Goal: Task Accomplishment & Management: Use online tool/utility

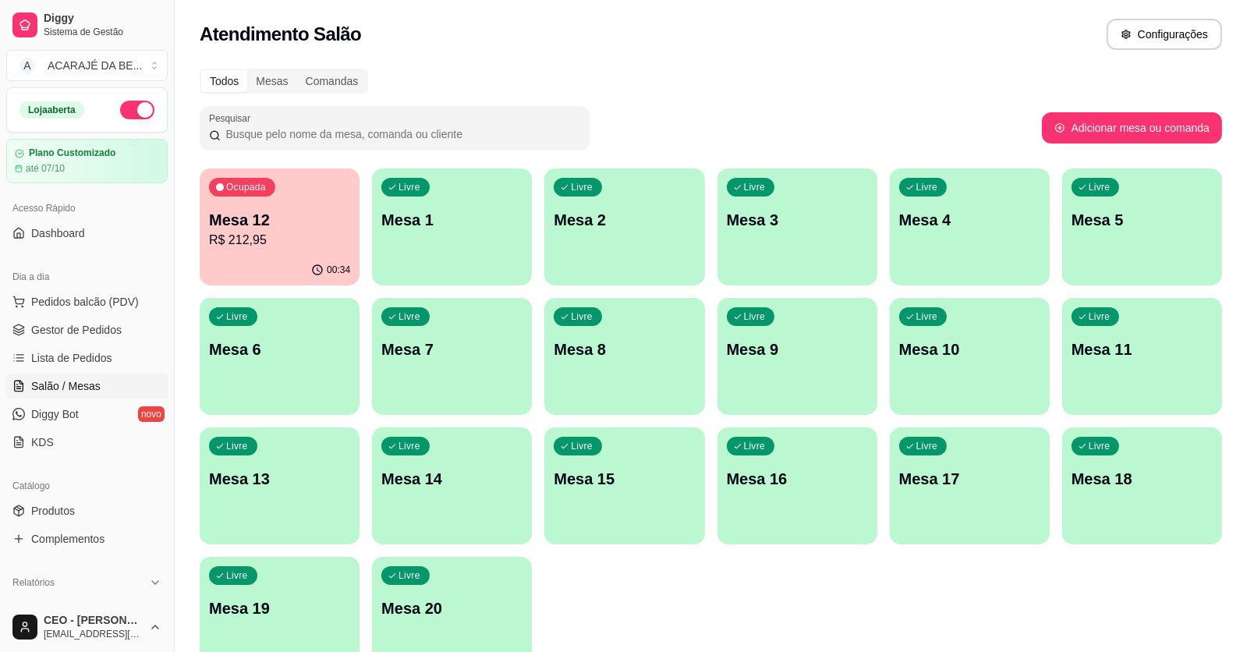
click at [281, 235] on p "R$ 212,95" at bounding box center [279, 240] width 141 height 19
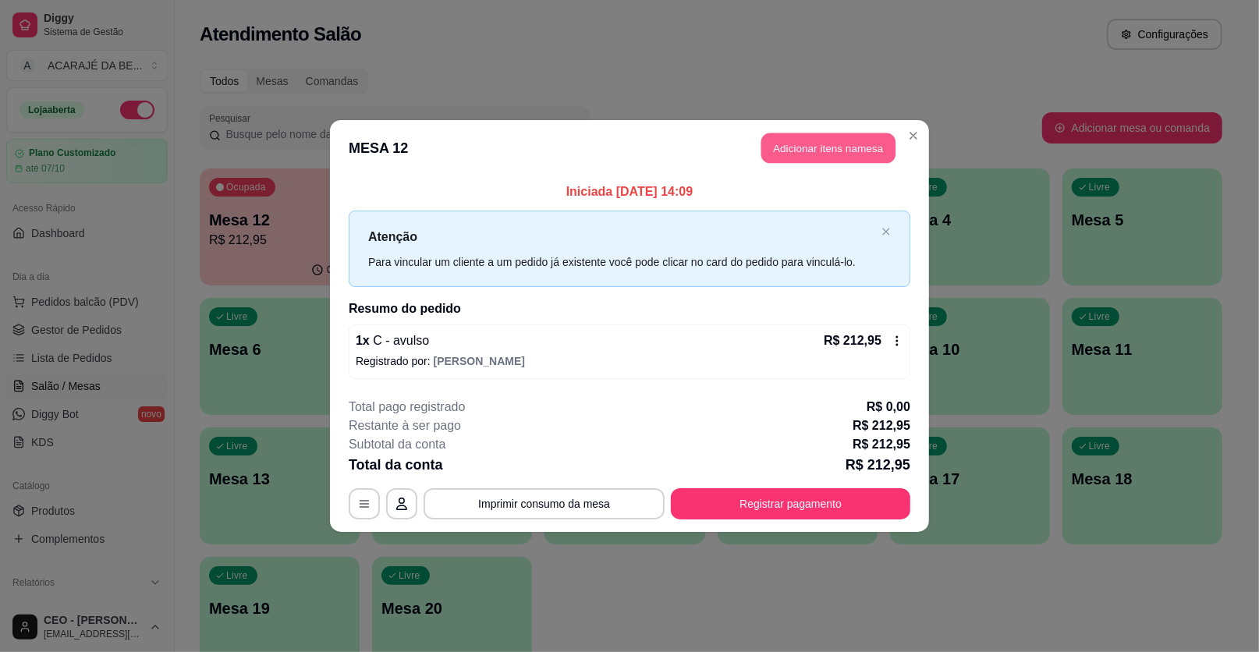
click at [829, 153] on button "Adicionar itens na mesa" at bounding box center [828, 148] width 134 height 30
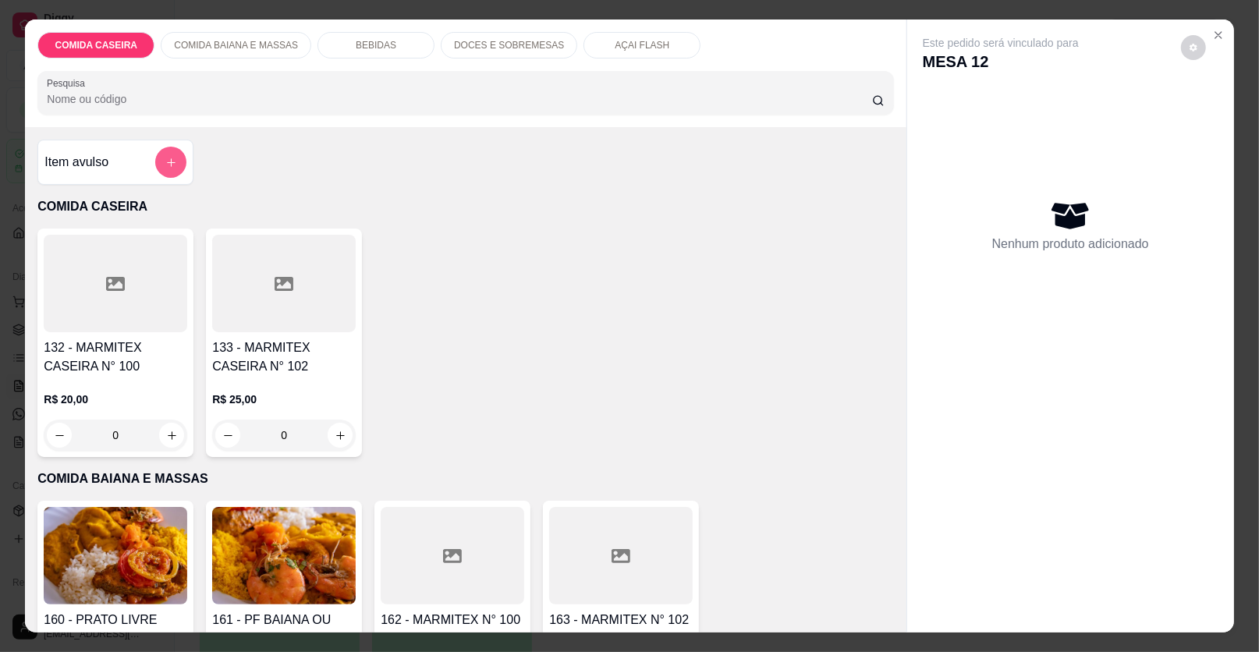
click at [155, 168] on button "add-separate-item" at bounding box center [170, 162] width 31 height 31
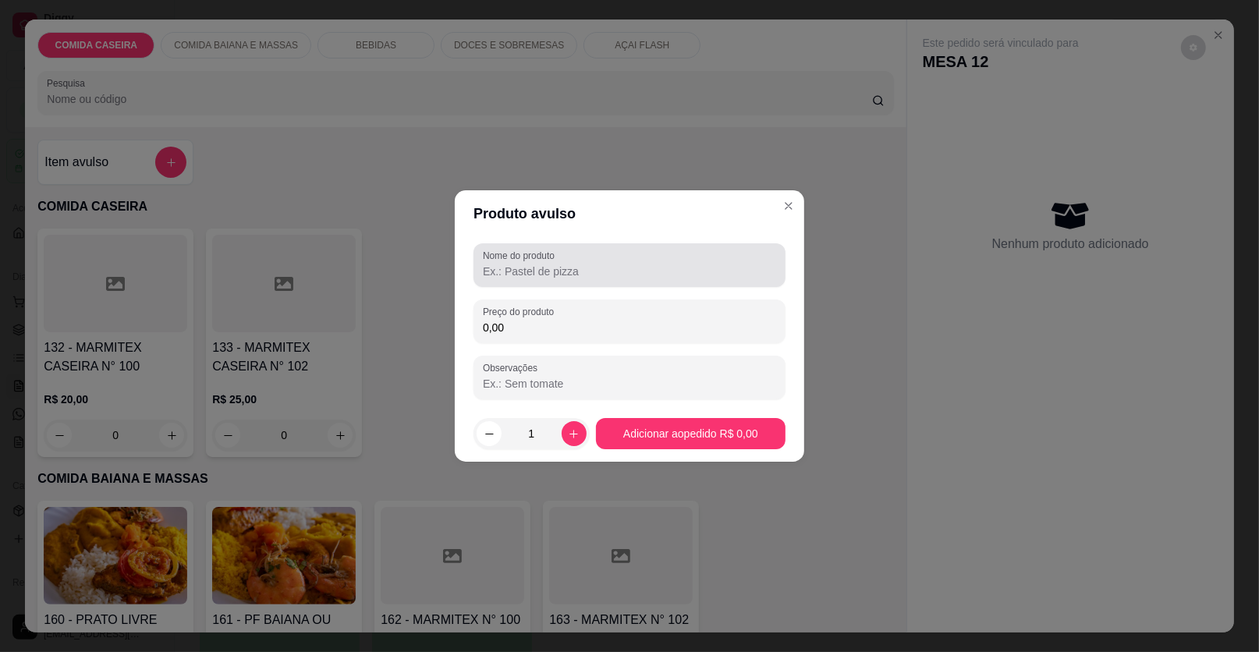
click at [570, 268] on input "Nome do produto" at bounding box center [629, 272] width 293 height 16
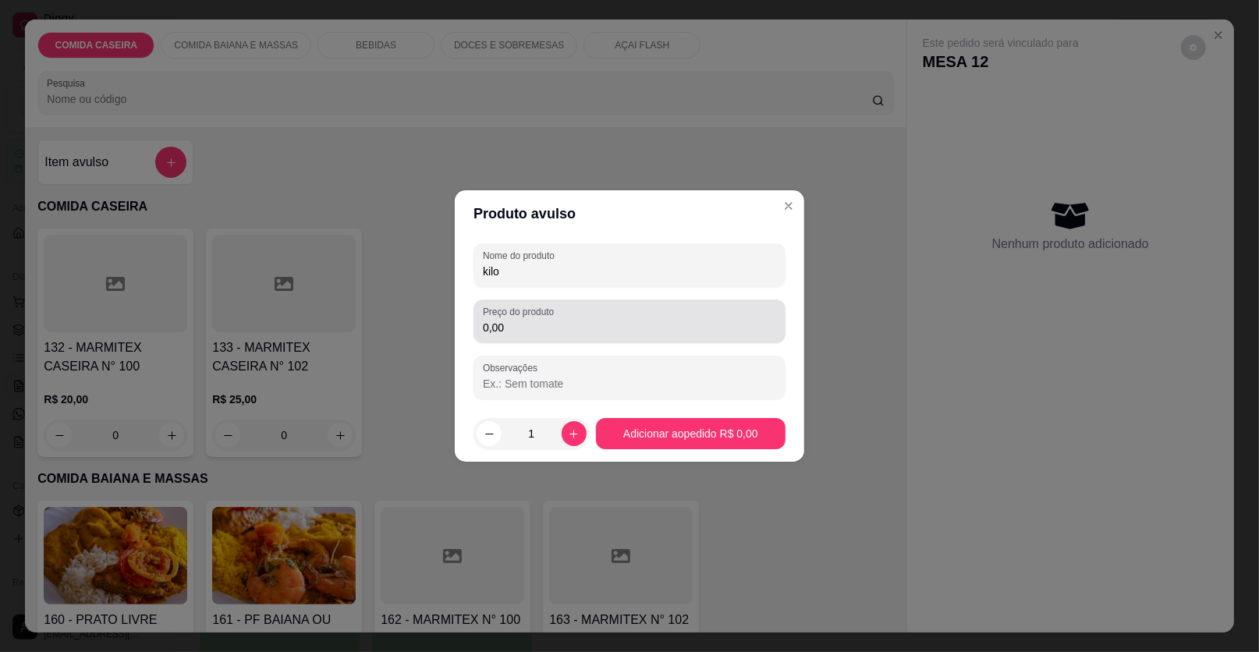
type input "kilo"
click at [554, 312] on label "Preço do produto" at bounding box center [521, 311] width 76 height 13
click at [554, 320] on input "0,00" at bounding box center [629, 328] width 293 height 16
click at [554, 312] on label "Preço do produto" at bounding box center [521, 311] width 76 height 13
click at [554, 320] on input "0,00" at bounding box center [629, 328] width 293 height 16
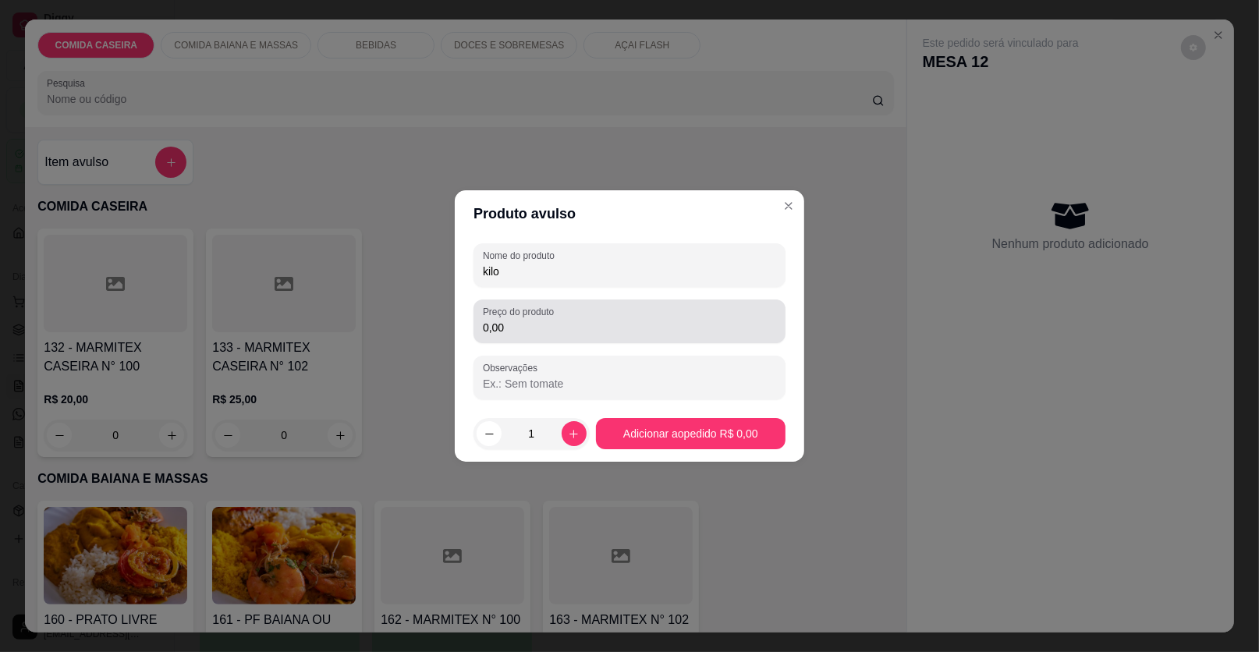
click at [603, 318] on div "0,00" at bounding box center [629, 321] width 293 height 31
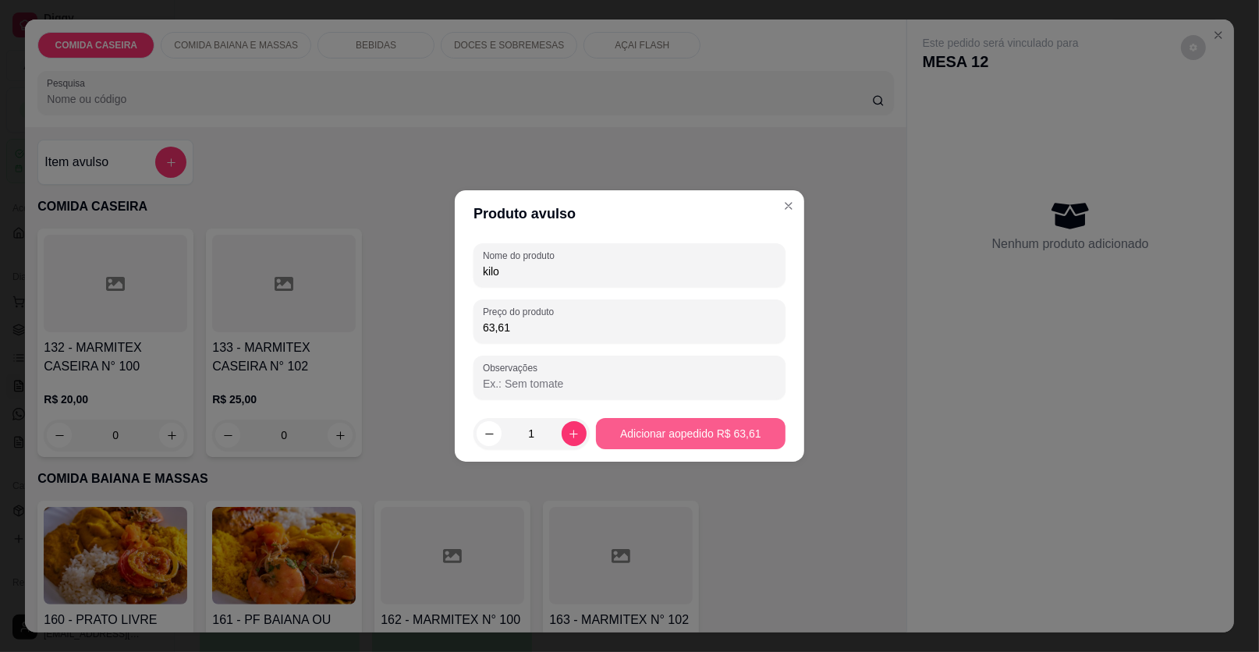
type input "63,61"
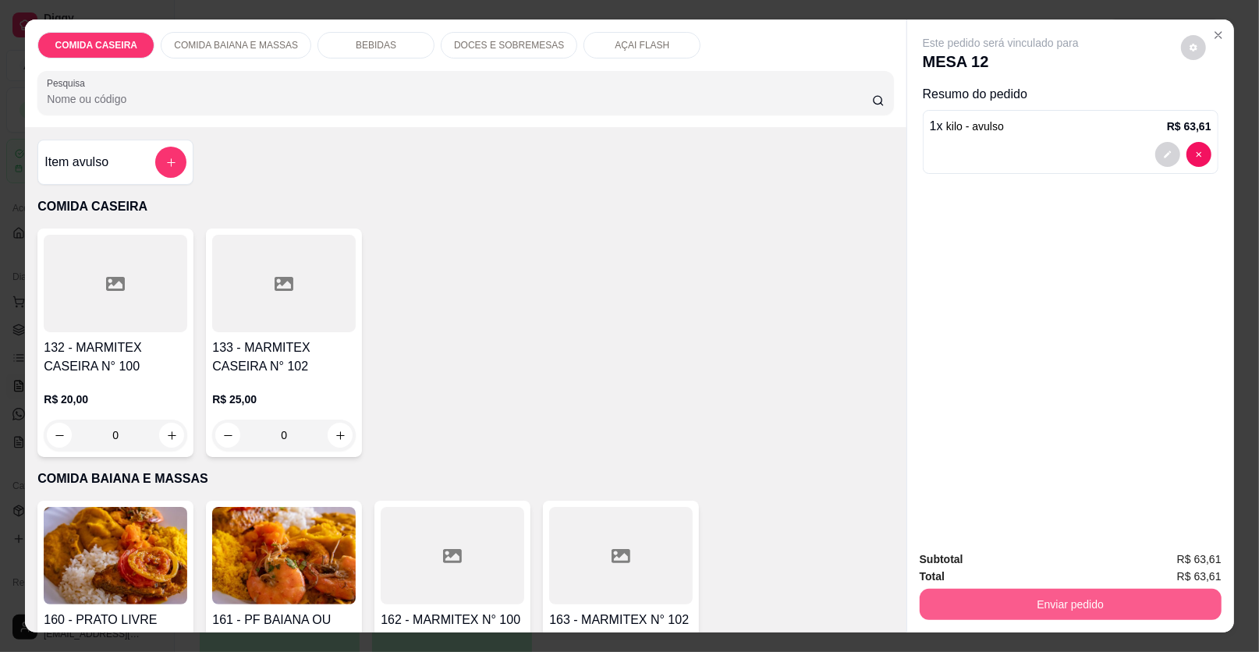
click at [1069, 597] on button "Enviar pedido" at bounding box center [1071, 604] width 302 height 31
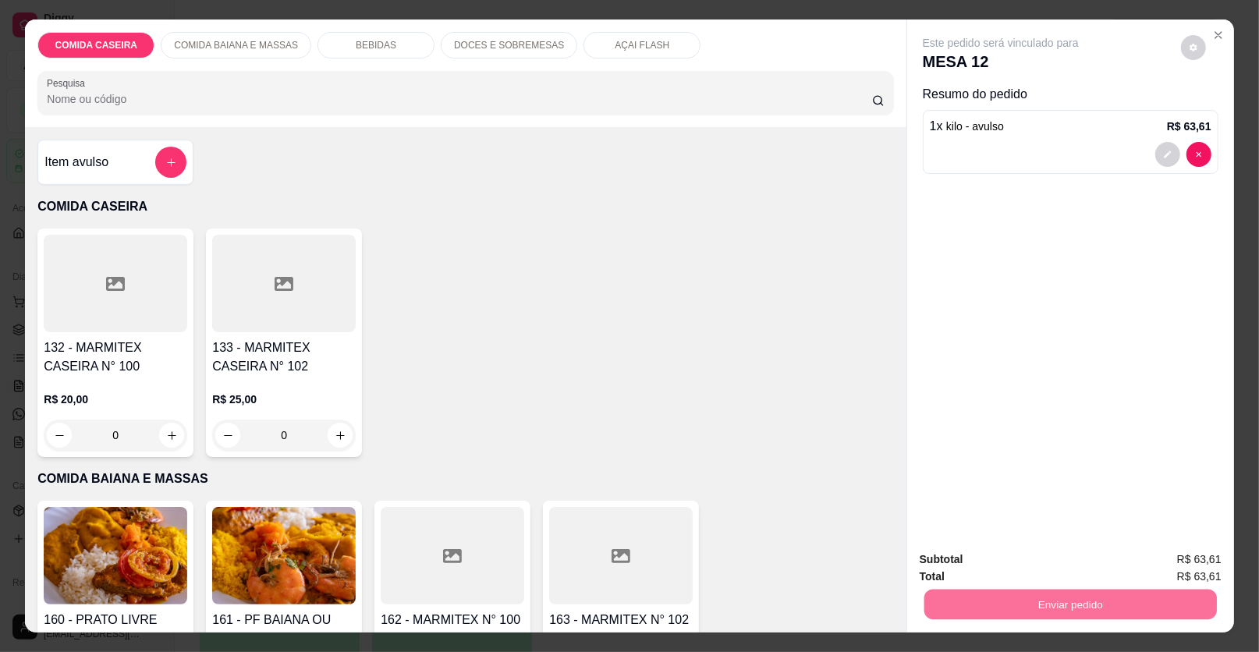
click at [1187, 573] on button "Enviar pedido" at bounding box center [1181, 565] width 86 height 29
click at [1028, 605] on div "Enviar pedido" at bounding box center [1071, 602] width 302 height 35
click at [1023, 605] on div "Enviar pedido" at bounding box center [1071, 602] width 302 height 35
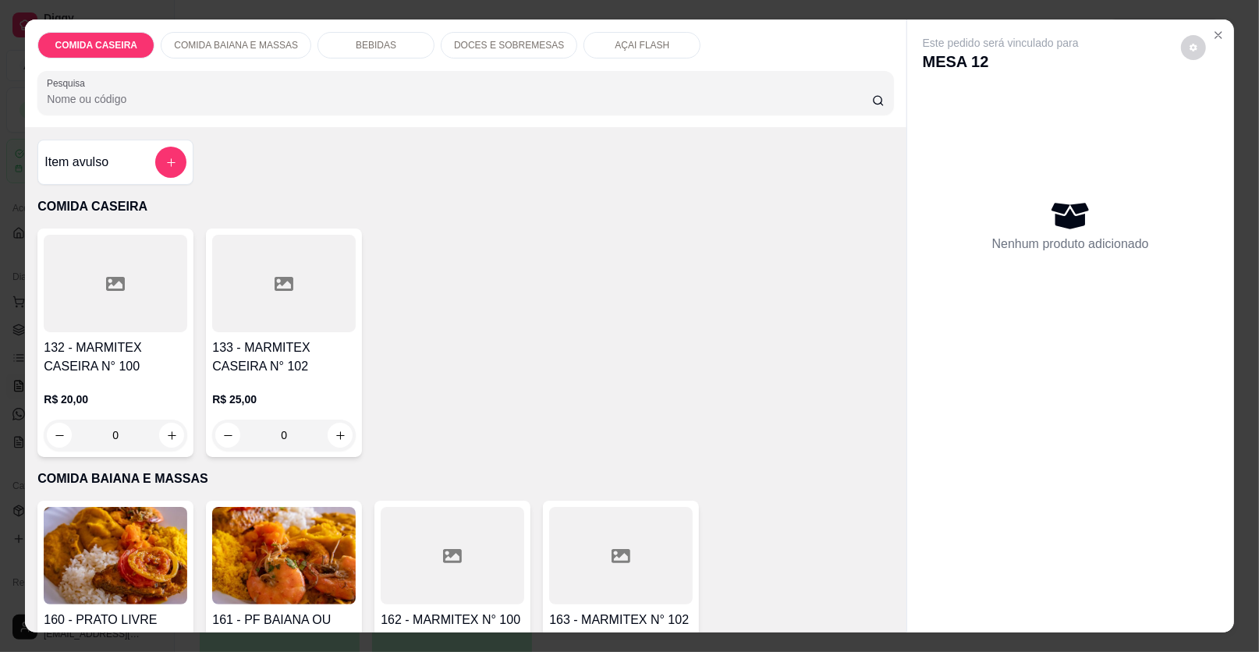
click at [123, 158] on div "Item avulso" at bounding box center [115, 162] width 142 height 31
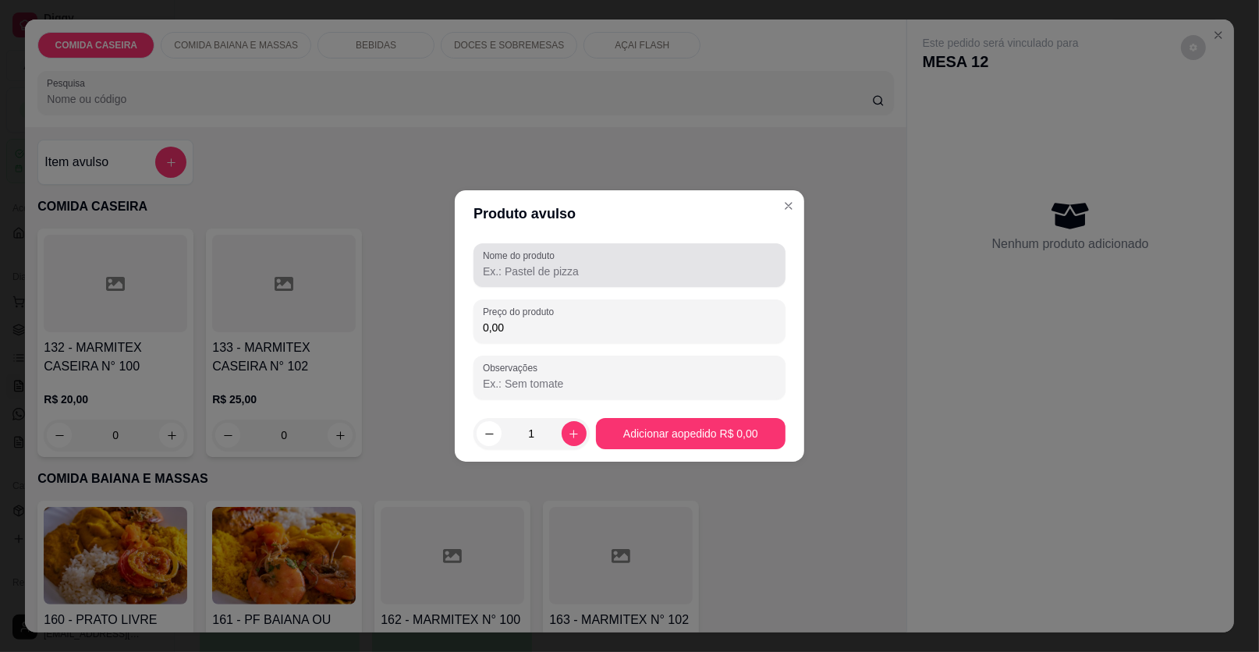
click at [540, 265] on input "Nome do produto" at bounding box center [629, 272] width 293 height 16
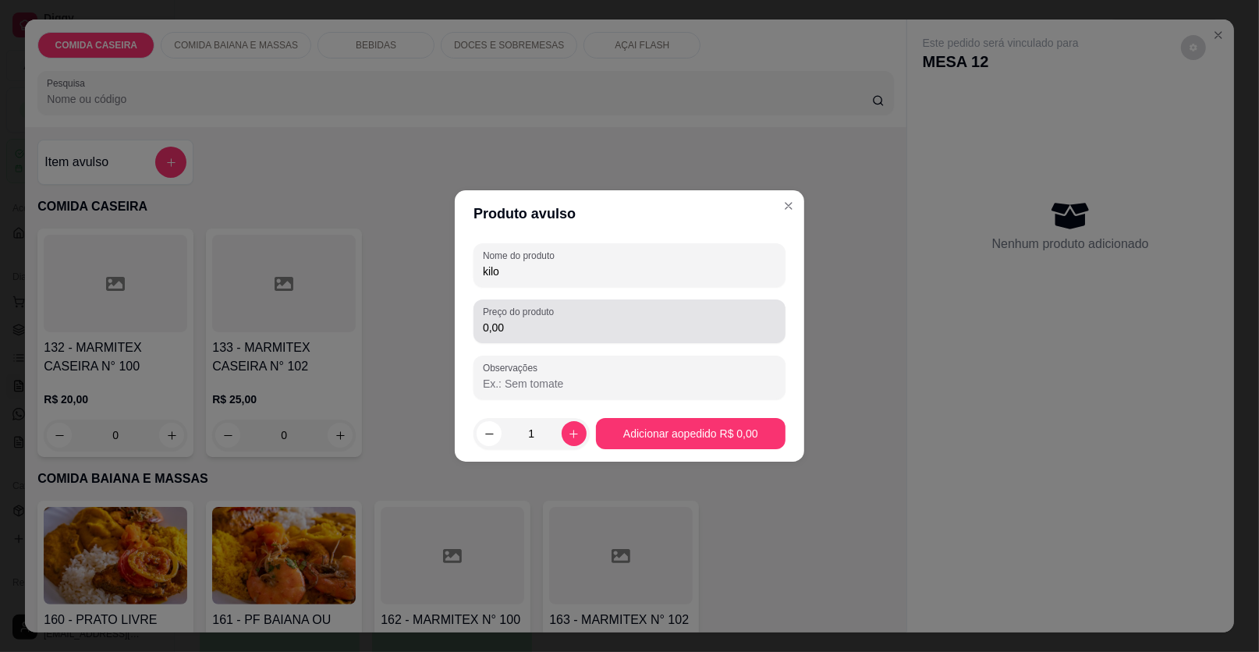
type input "kilo"
click at [531, 329] on input "0,00" at bounding box center [629, 328] width 293 height 16
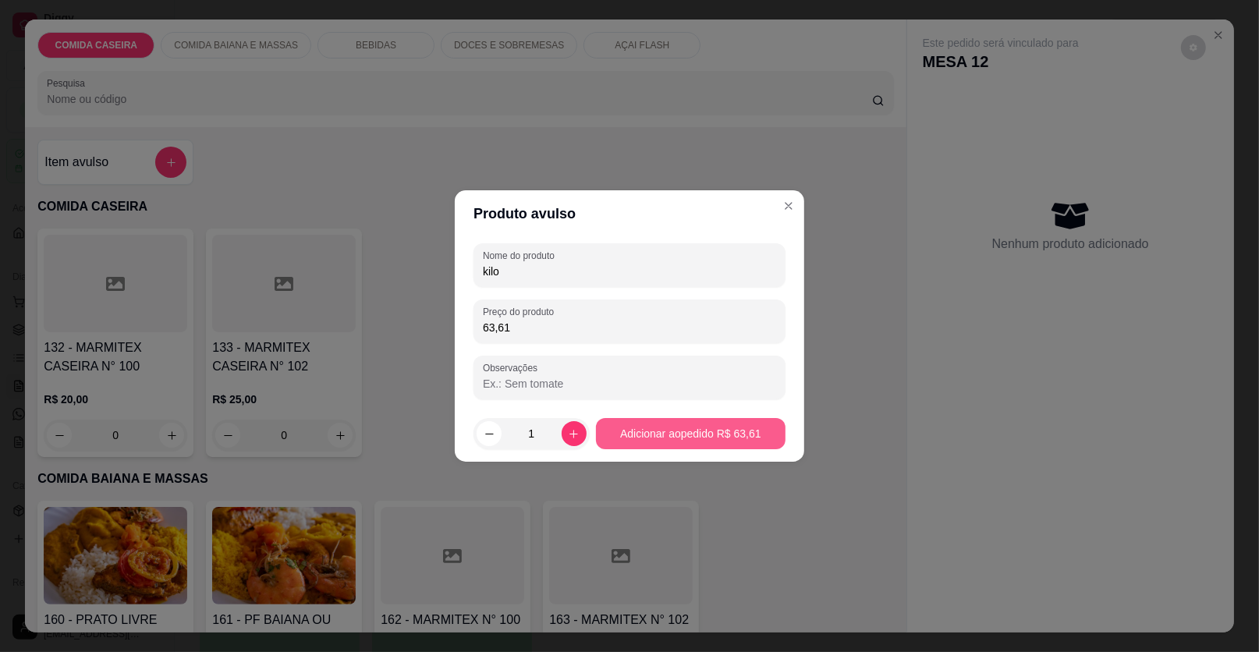
type input "63,61"
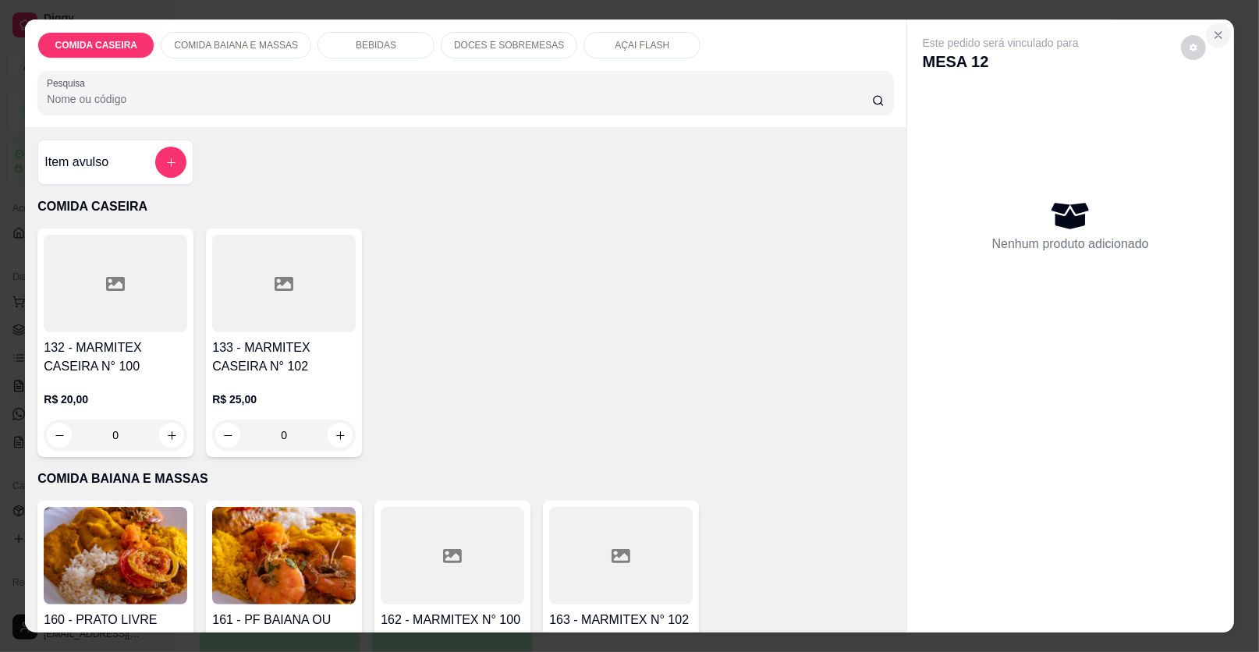
click at [1215, 36] on icon "Close" at bounding box center [1218, 35] width 6 height 6
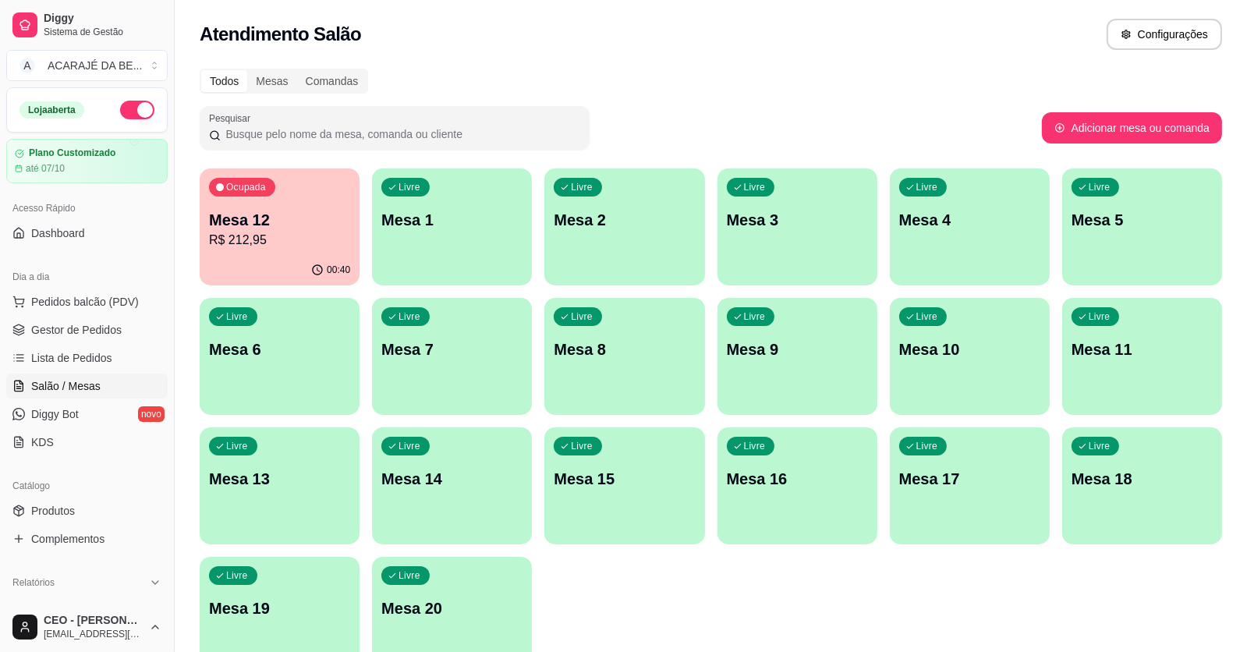
drag, startPoint x: 191, startPoint y: 204, endPoint x: 236, endPoint y: 218, distance: 47.4
click at [236, 218] on div "Todos Mesas Comandas Pesquisar Adicionar mesa ou comanda Ocupada Mesa 12 R$ 212…" at bounding box center [711, 375] width 1073 height 633
click at [257, 219] on p "Mesa 12" at bounding box center [279, 220] width 137 height 21
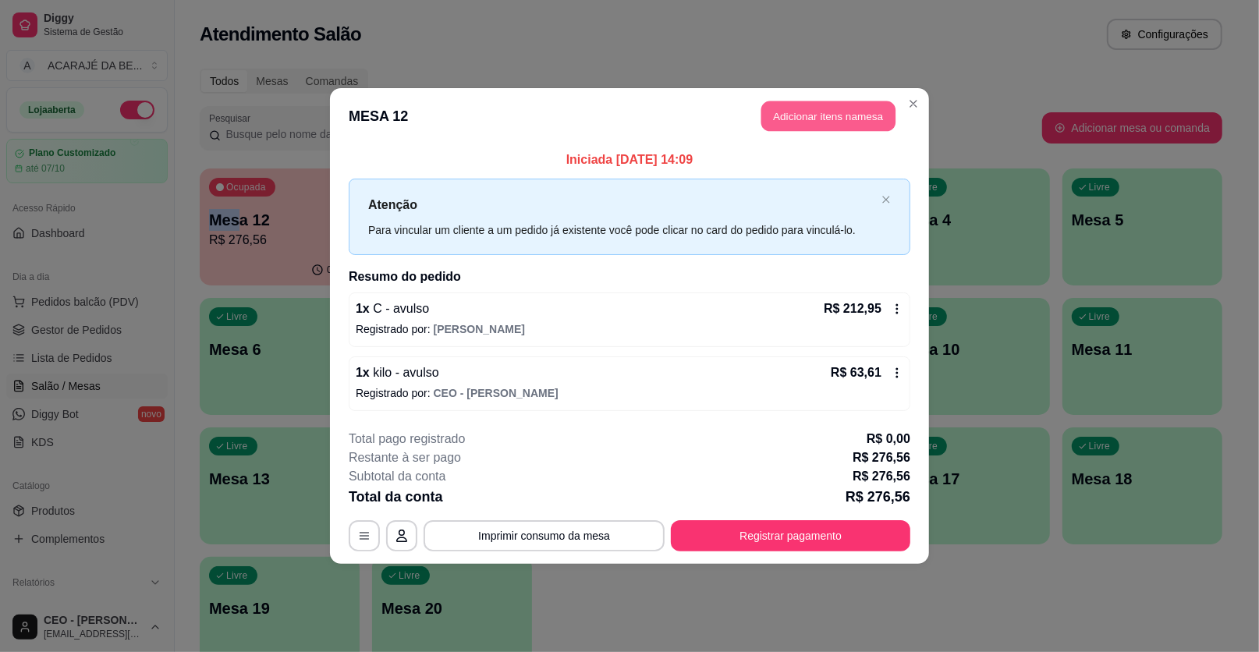
click at [842, 110] on button "Adicionar itens na mesa" at bounding box center [828, 116] width 134 height 30
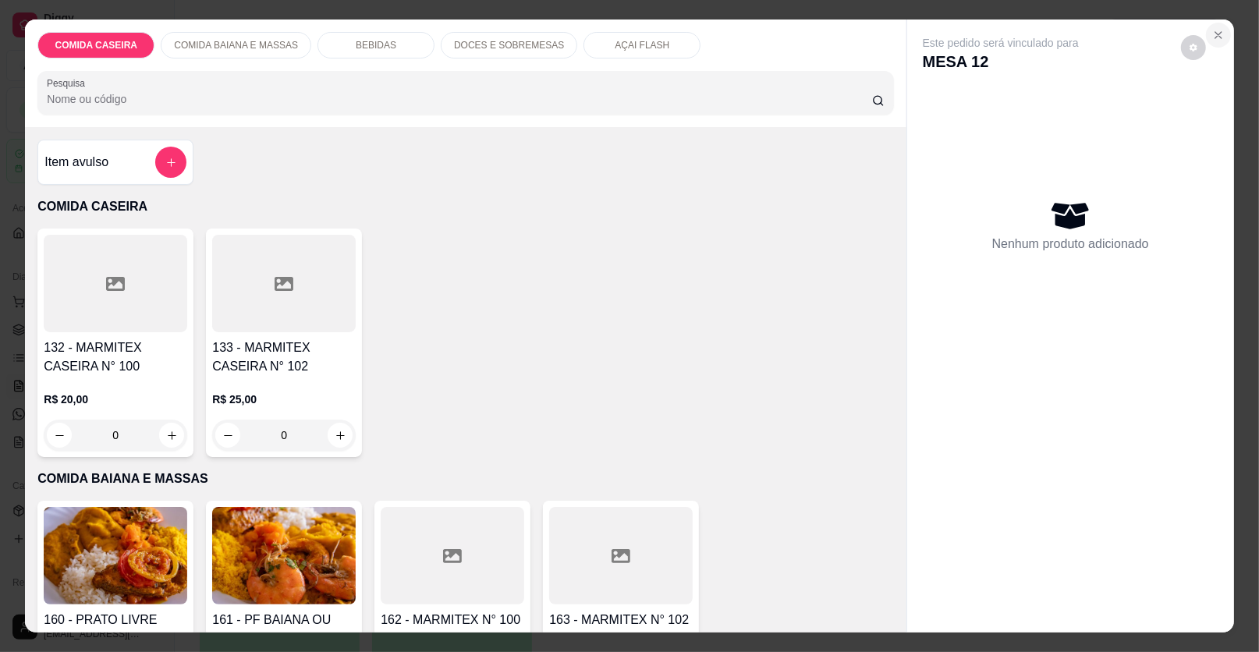
click at [1213, 37] on icon "Close" at bounding box center [1218, 35] width 12 height 12
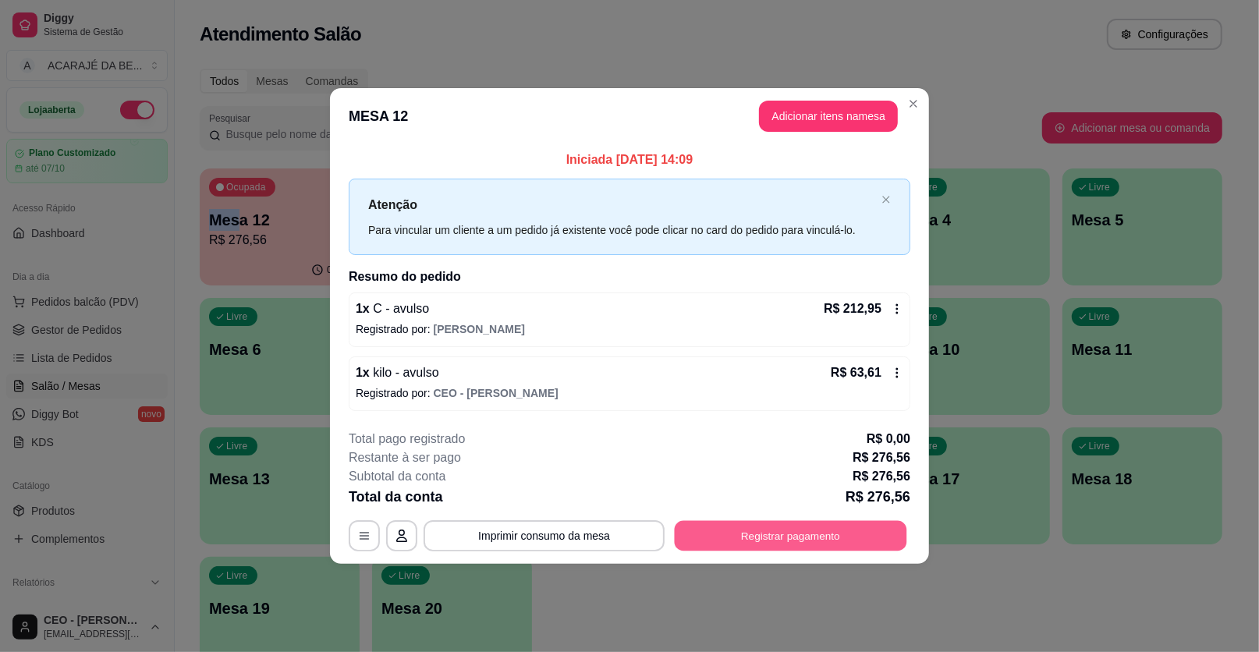
click at [734, 534] on button "Registrar pagamento" at bounding box center [791, 535] width 232 height 30
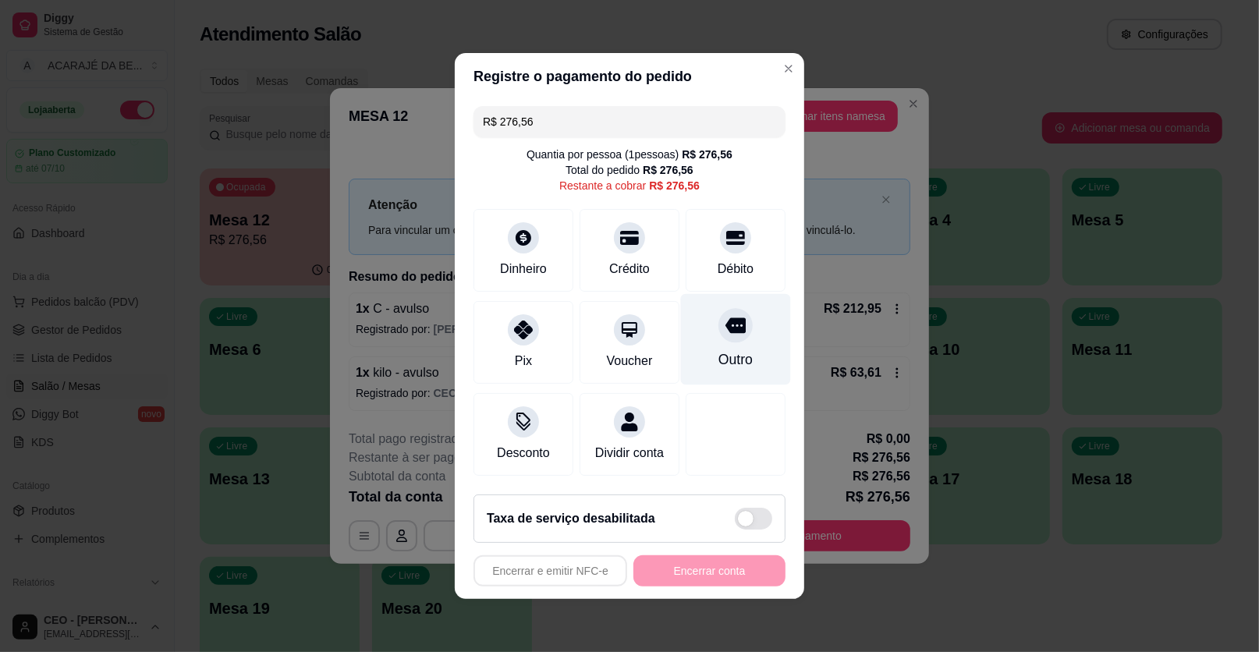
click at [691, 356] on div "Outro" at bounding box center [736, 339] width 110 height 91
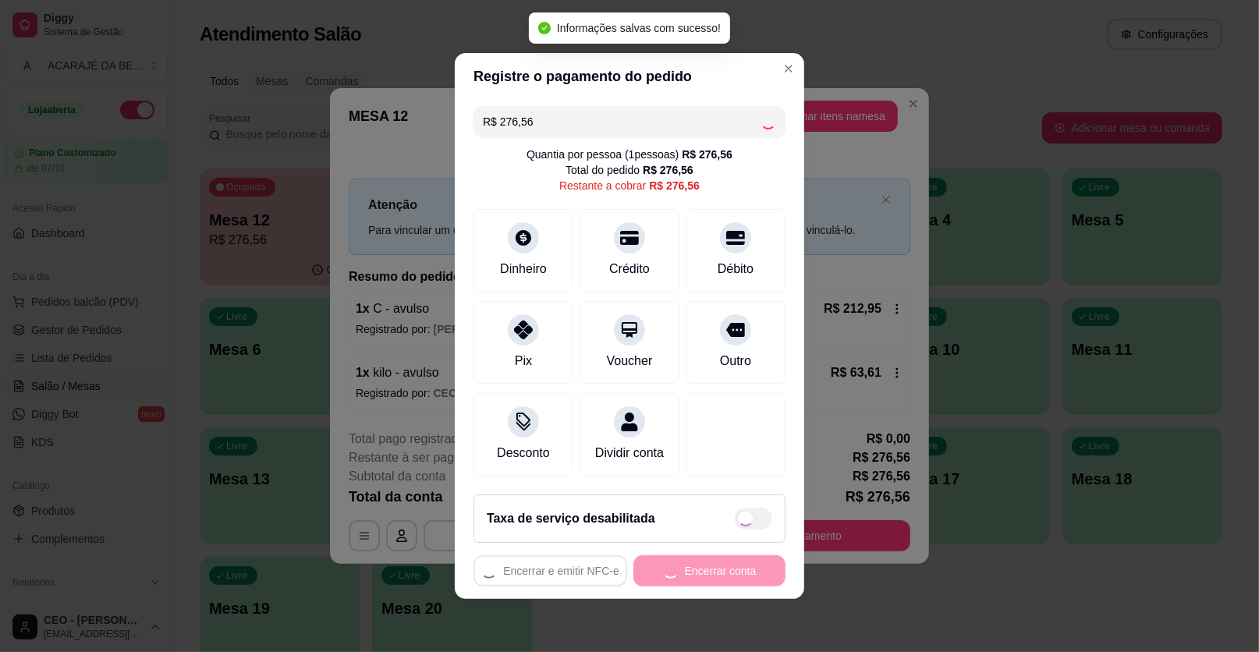
type input "R$ 0,00"
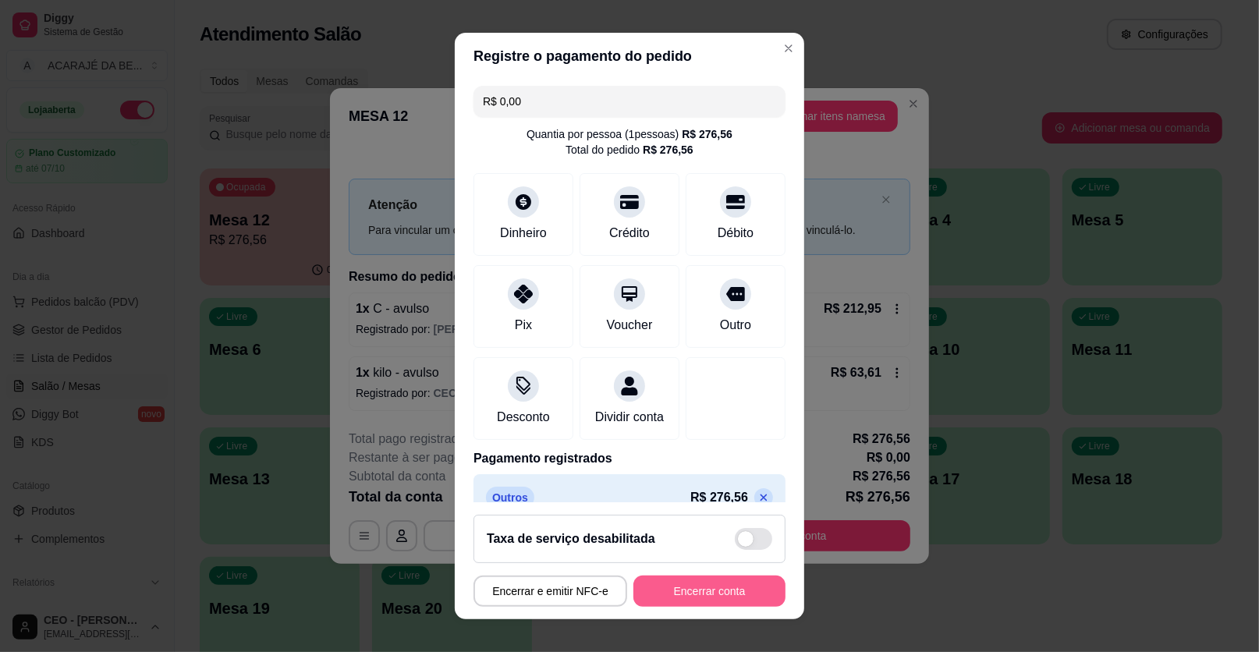
click at [718, 590] on button "Encerrar conta" at bounding box center [709, 591] width 152 height 31
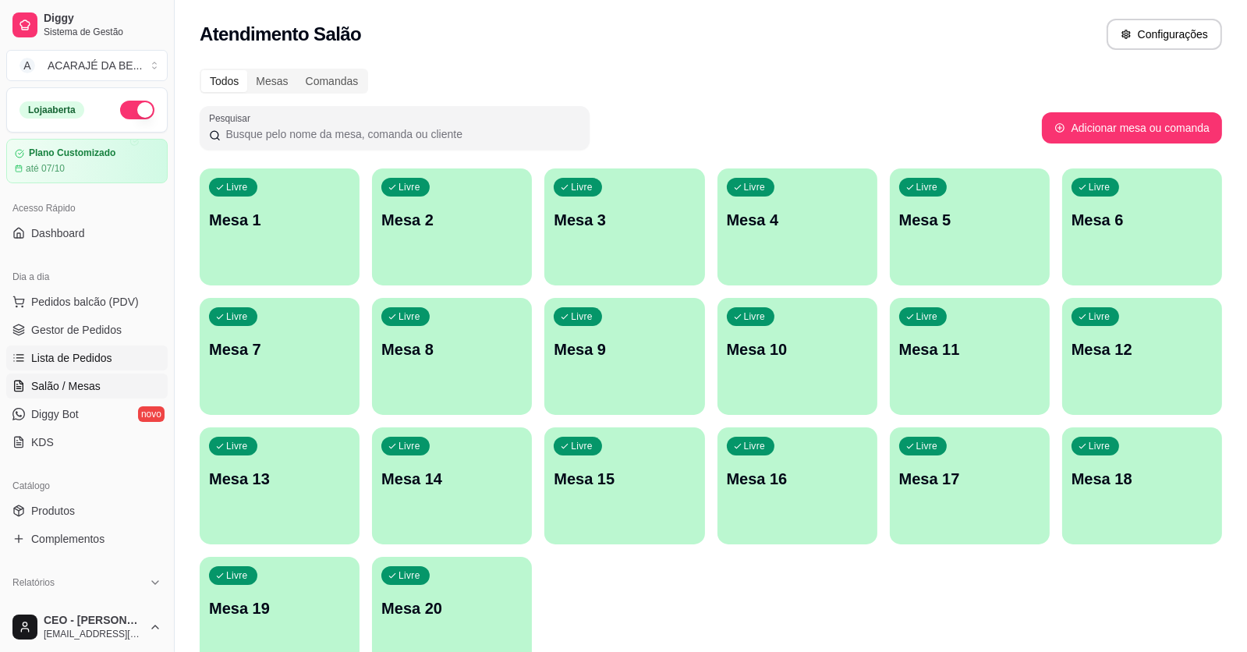
click at [54, 366] on link "Lista de Pedidos" at bounding box center [86, 358] width 161 height 25
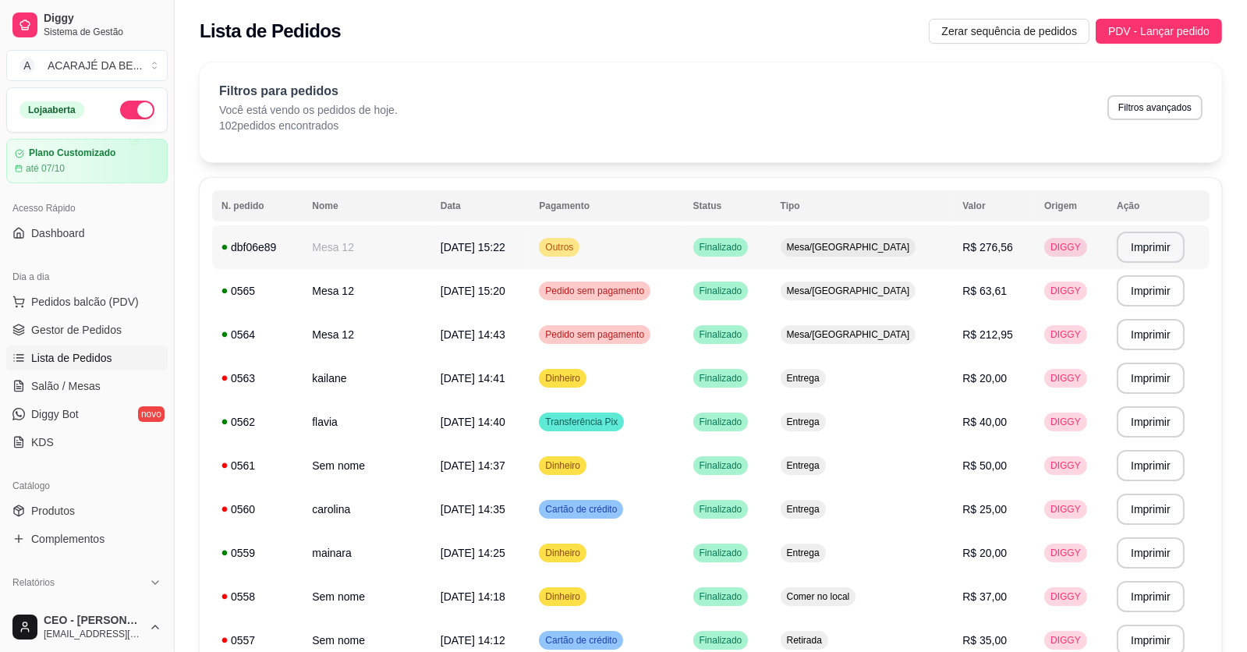
click at [713, 245] on td "Finalizado" at bounding box center [727, 247] width 87 height 44
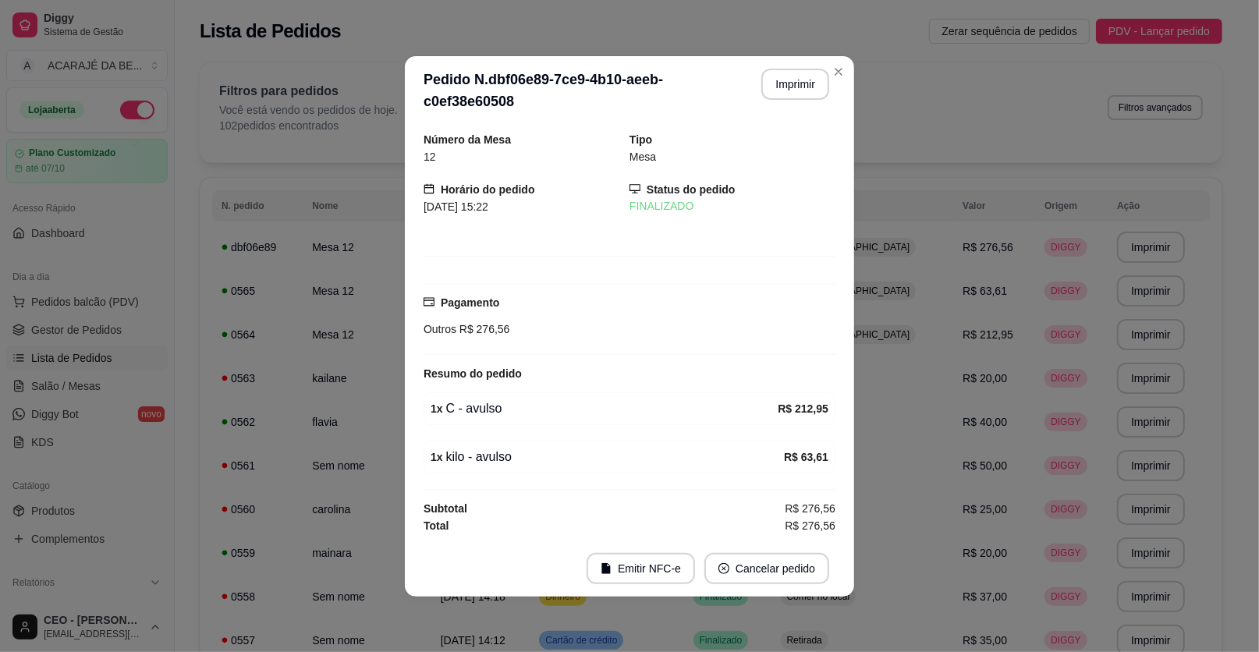
click at [782, 73] on header "**********" at bounding box center [629, 90] width 449 height 69
click at [792, 79] on button "Imprimir" at bounding box center [796, 84] width 66 height 30
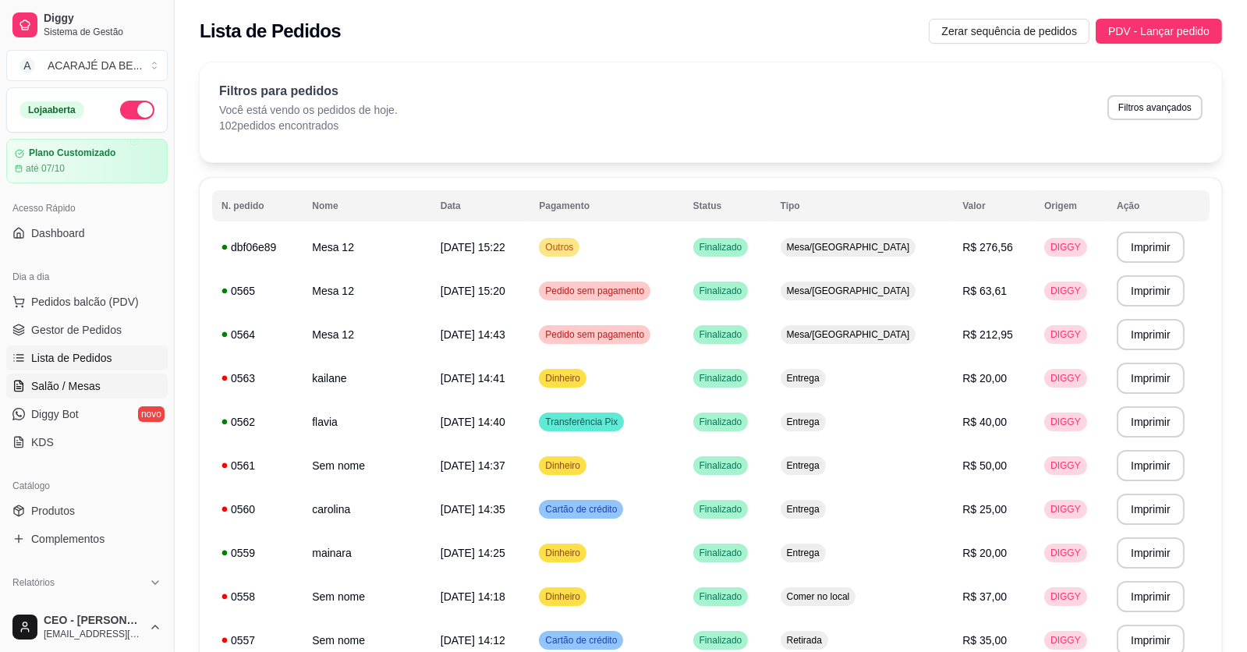
click at [67, 378] on span "Salão / Mesas" at bounding box center [65, 386] width 69 height 16
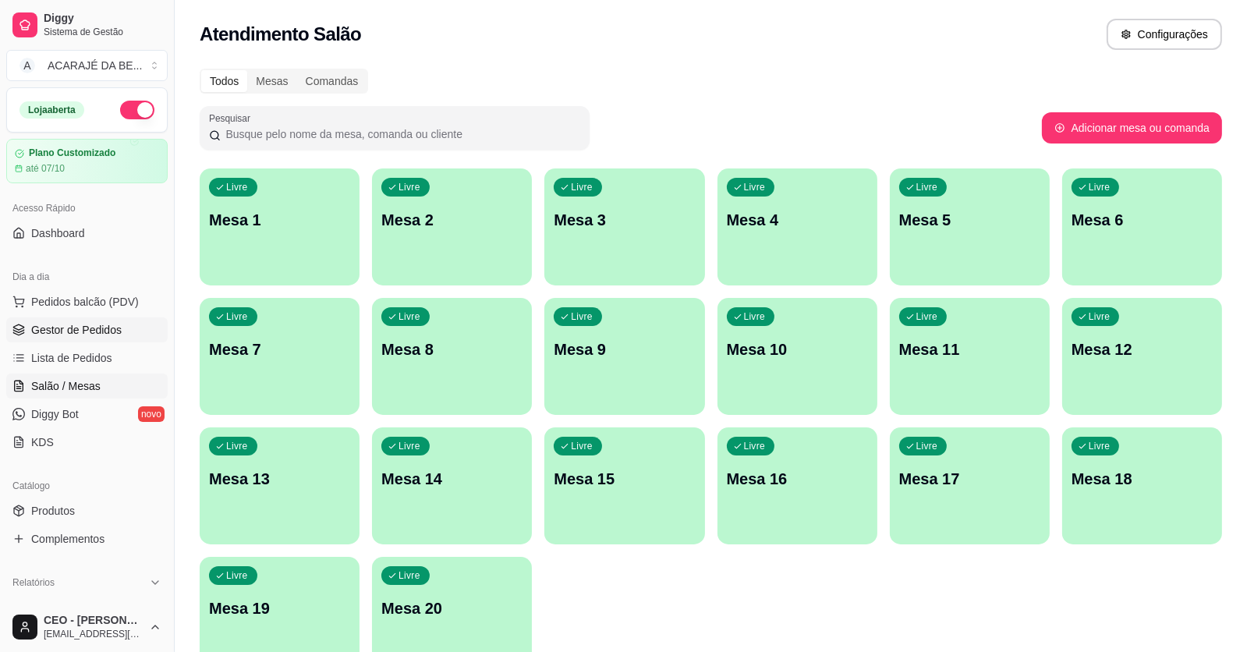
click at [55, 329] on span "Gestor de Pedidos" at bounding box center [76, 330] width 90 height 16
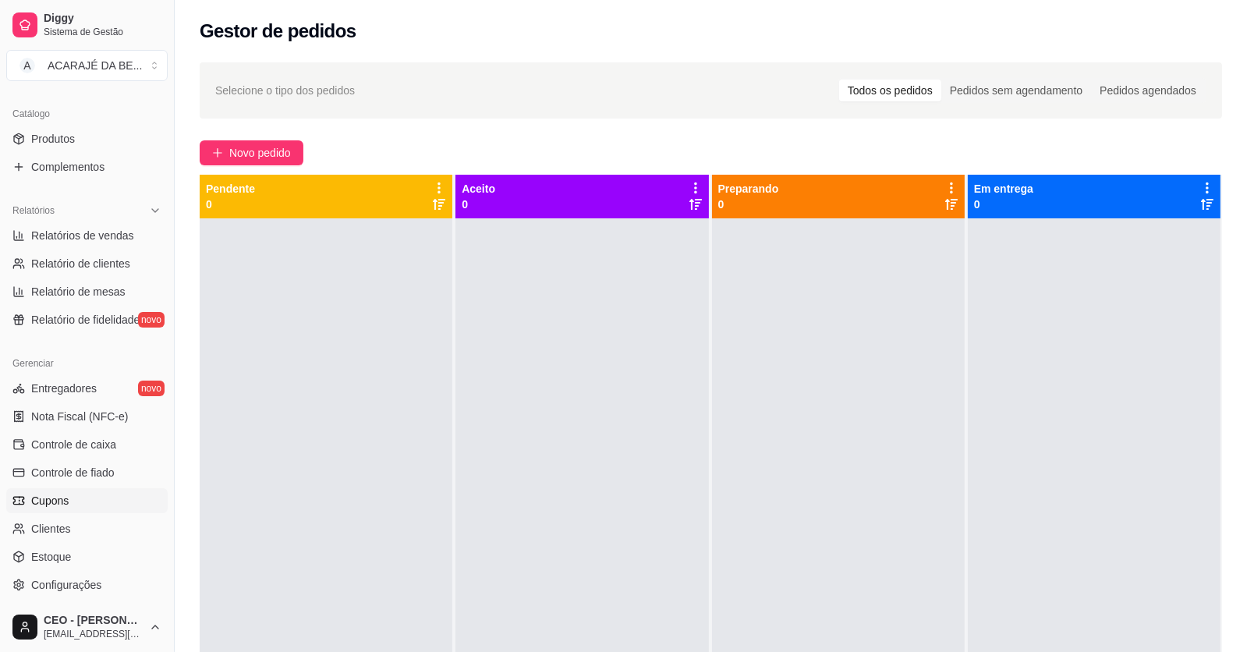
scroll to position [389, 0]
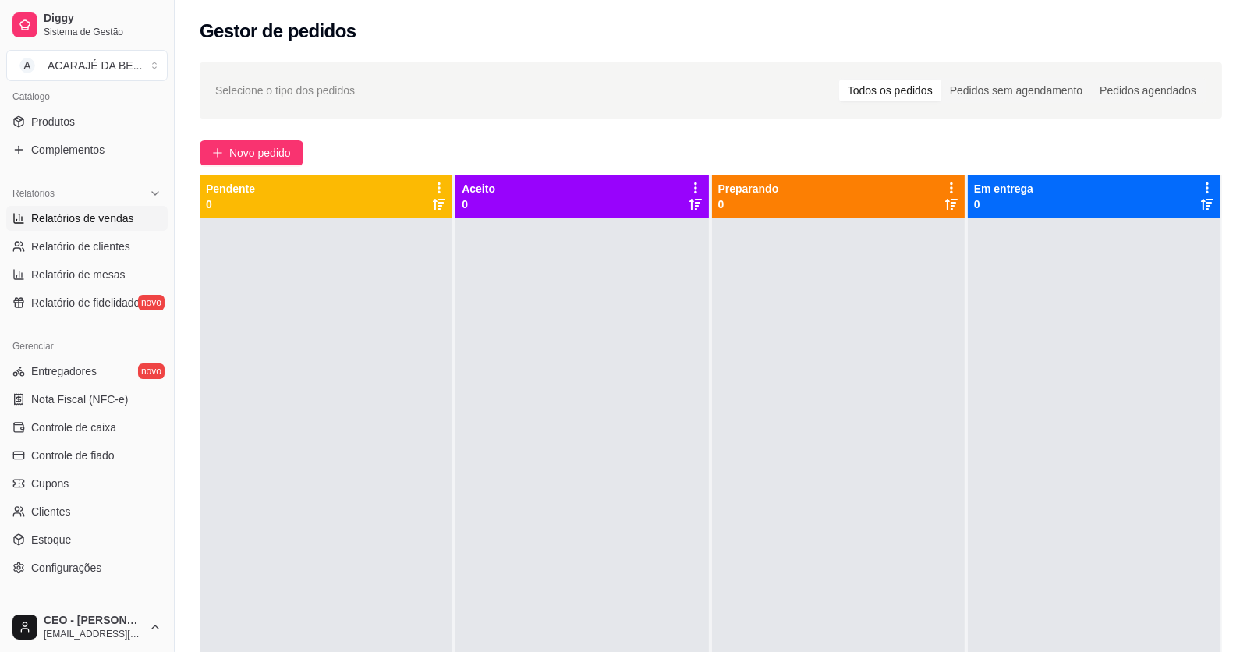
click at [42, 217] on span "Relatórios de vendas" at bounding box center [82, 219] width 103 height 16
select select "ALL"
select select "0"
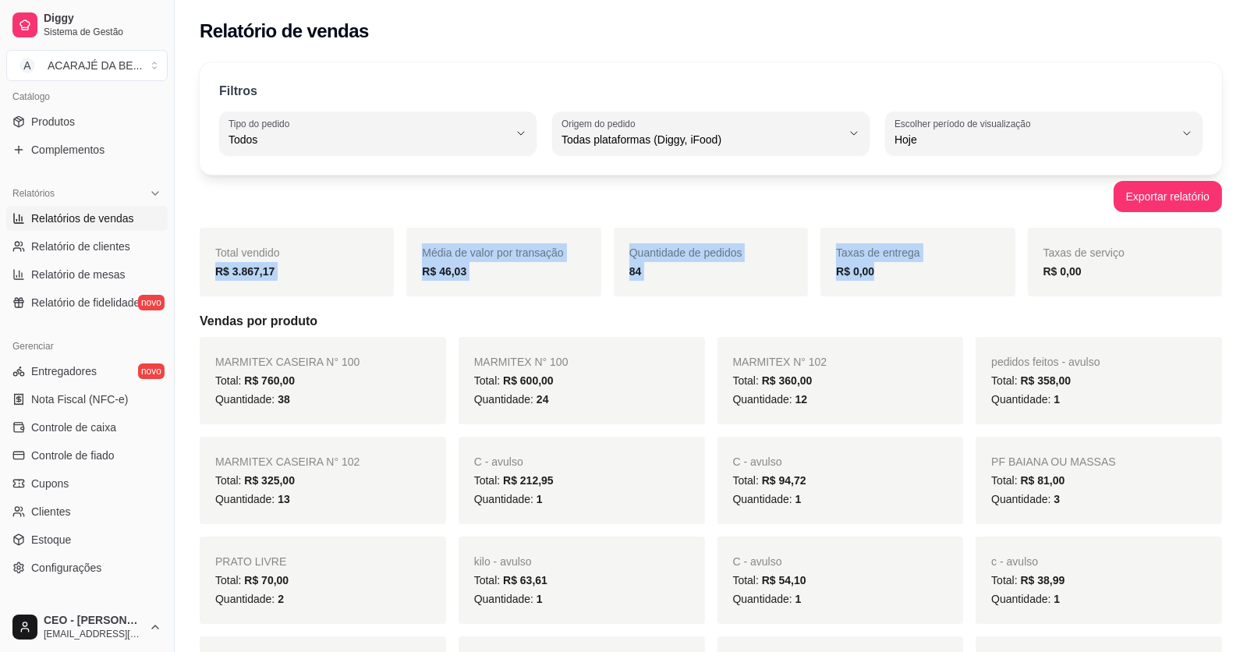
drag, startPoint x: 208, startPoint y: 275, endPoint x: 901, endPoint y: 271, distance: 692.7
click at [901, 271] on div "Total vendido R$ 3.867,17 Média de valor por transação R$ 46,03 Quantidade de p…" at bounding box center [711, 262] width 1023 height 69
copy div "R$ 3.867,17 Média de valor por transação R$ 46,03 Quantidade de pedidos 84 Taxa…"
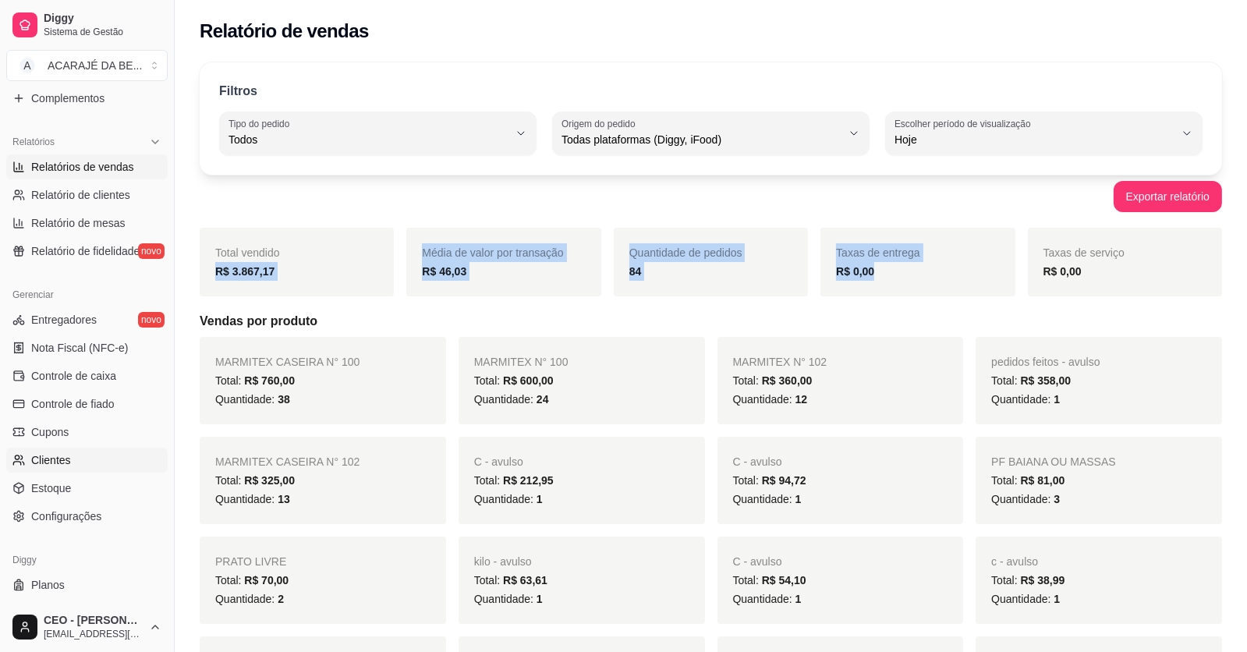
scroll to position [468, 0]
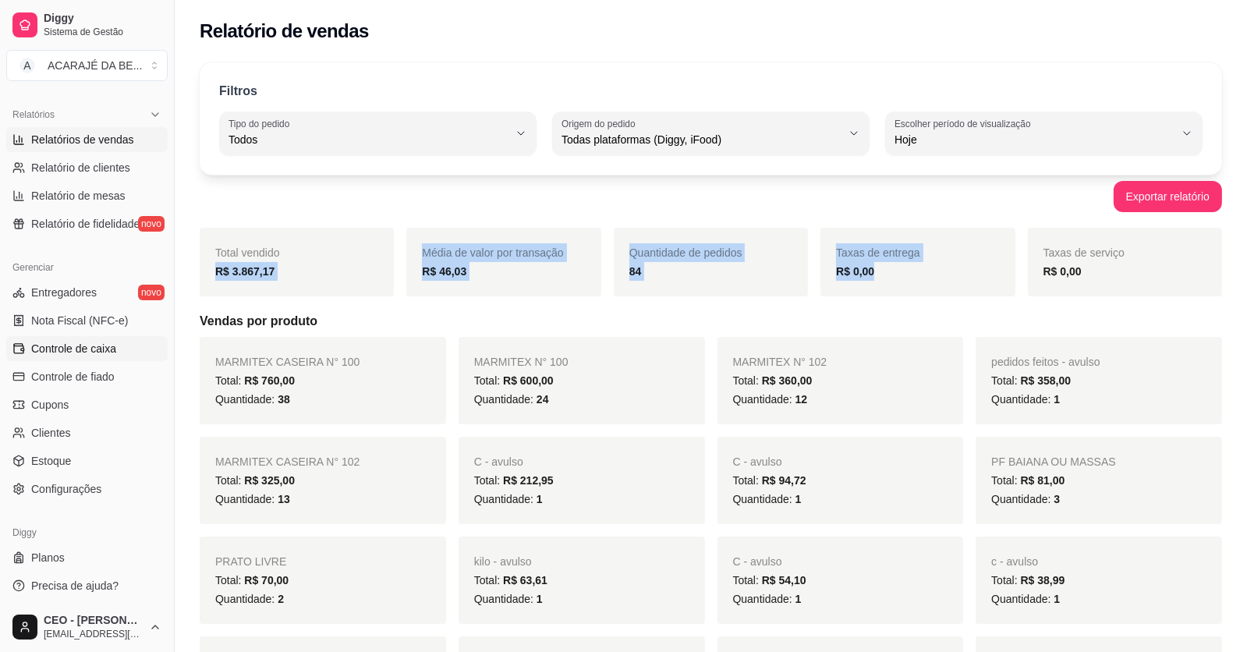
click at [103, 344] on span "Controle de caixa" at bounding box center [73, 349] width 85 height 16
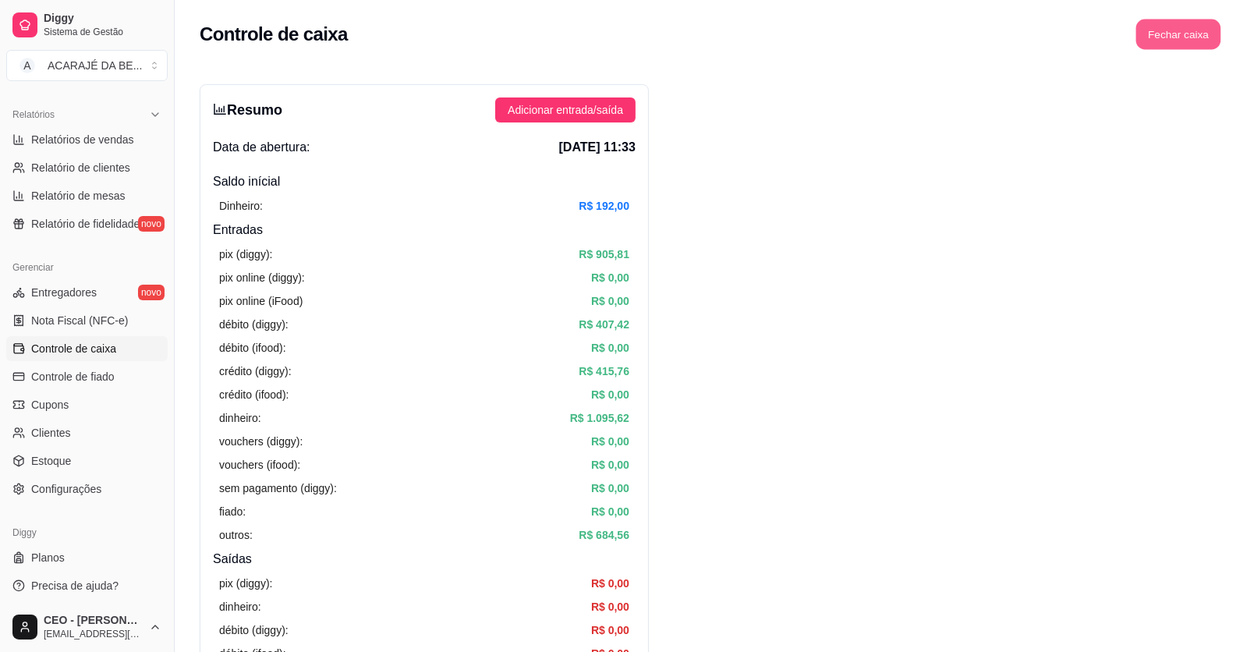
click at [1211, 37] on button "Fechar caixa" at bounding box center [1178, 35] width 85 height 30
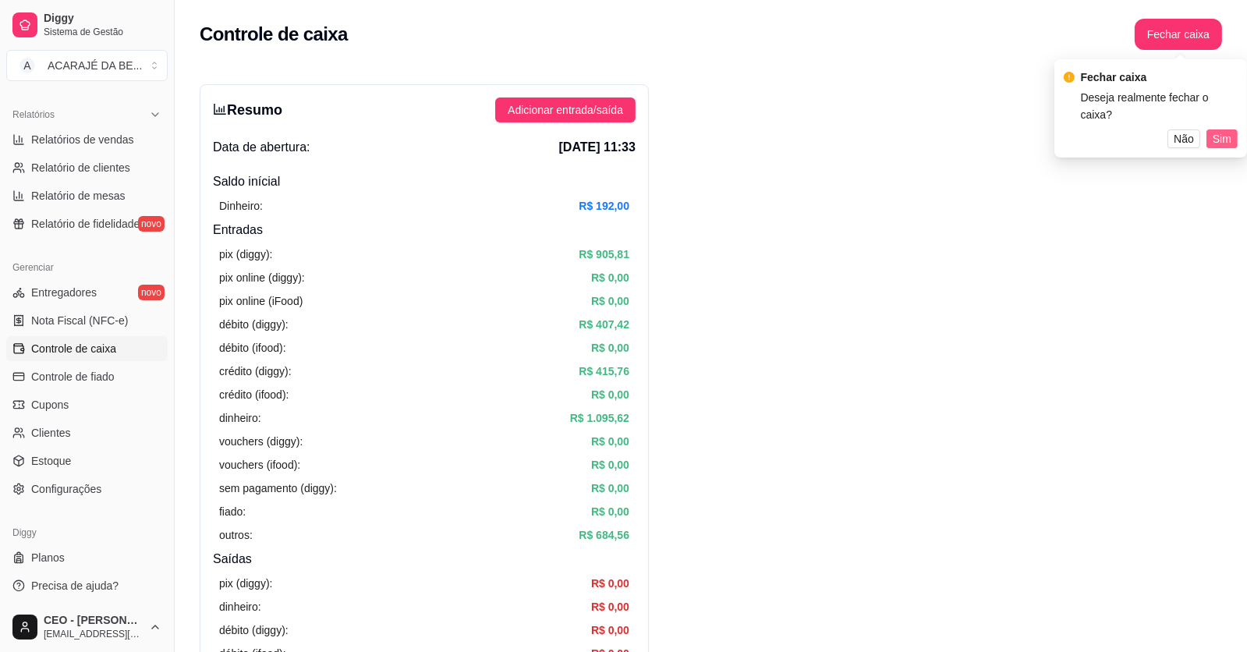
click at [1227, 130] on span "Sim" at bounding box center [1222, 138] width 19 height 17
